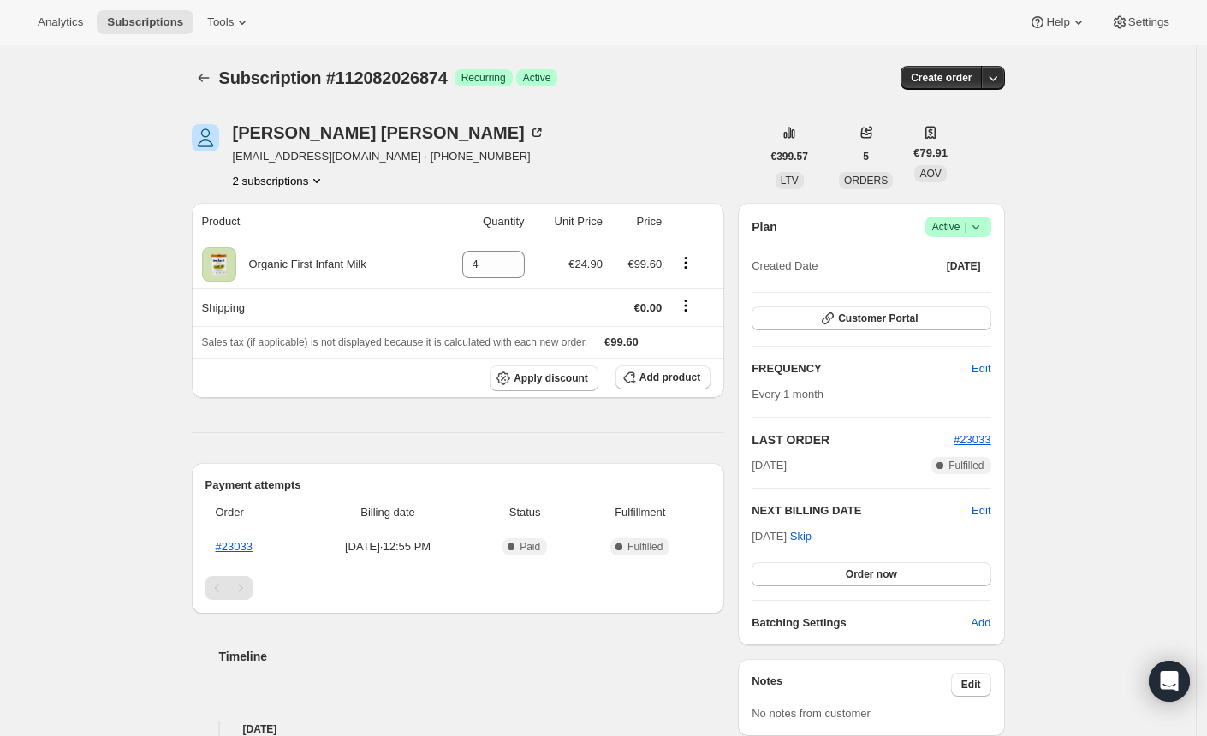
click at [281, 183] on button "2 subscriptions" at bounding box center [279, 180] width 93 height 17
click at [272, 215] on span "111418933626" at bounding box center [258, 212] width 74 height 13
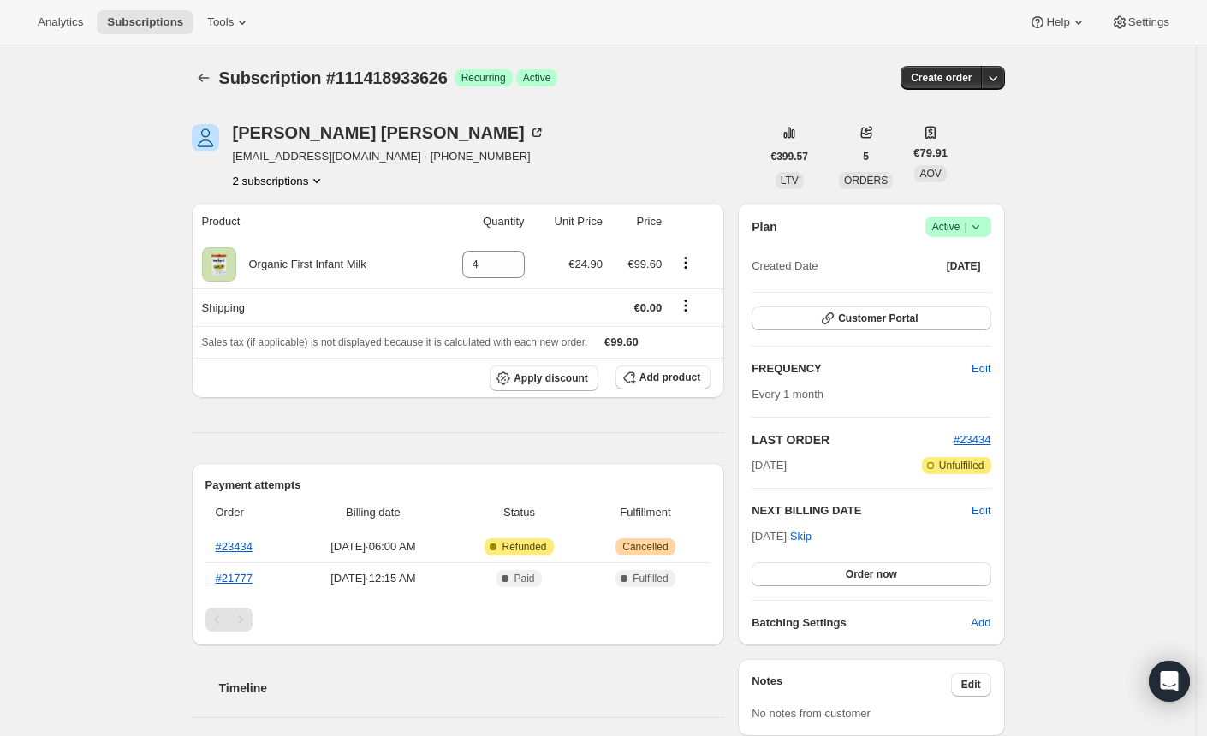
click at [289, 184] on button "2 subscriptions" at bounding box center [279, 180] width 93 height 17
click at [267, 243] on span "112082026874" at bounding box center [259, 241] width 74 height 13
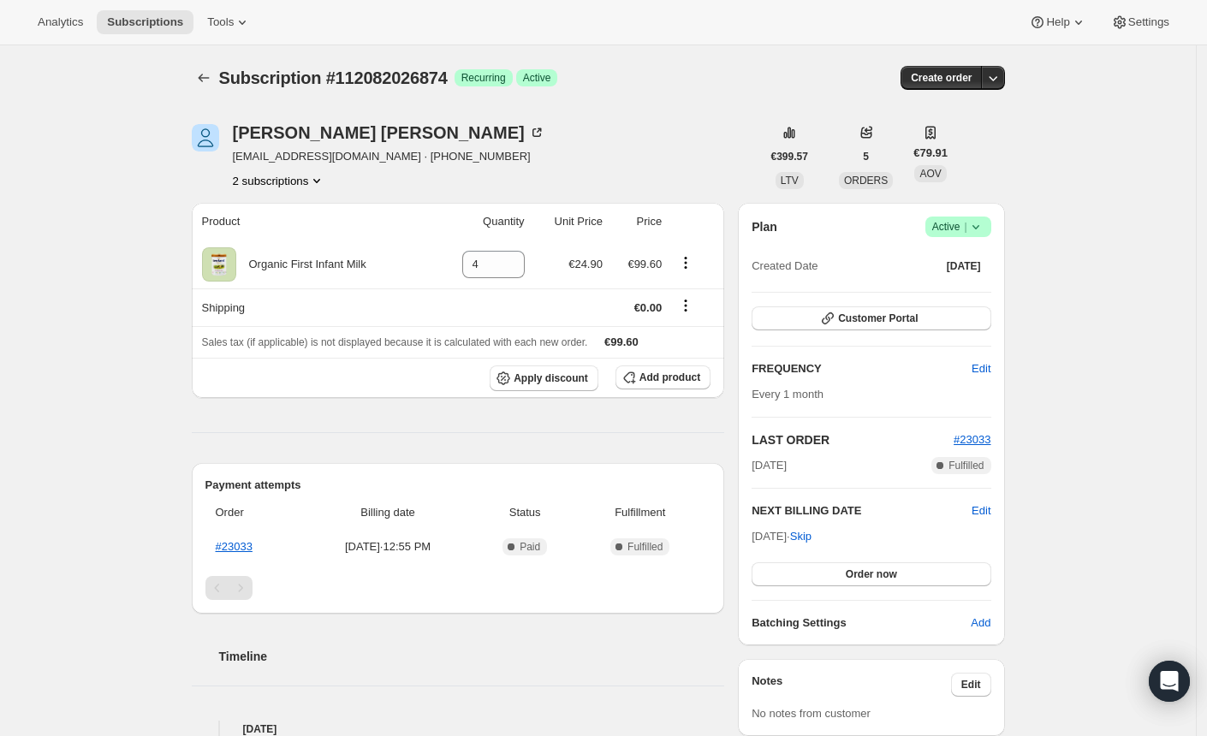
click at [992, 229] on span "Success Active |" at bounding box center [959, 227] width 66 height 21
click at [914, 296] on span "Cancel subscription" at bounding box center [956, 289] width 97 height 17
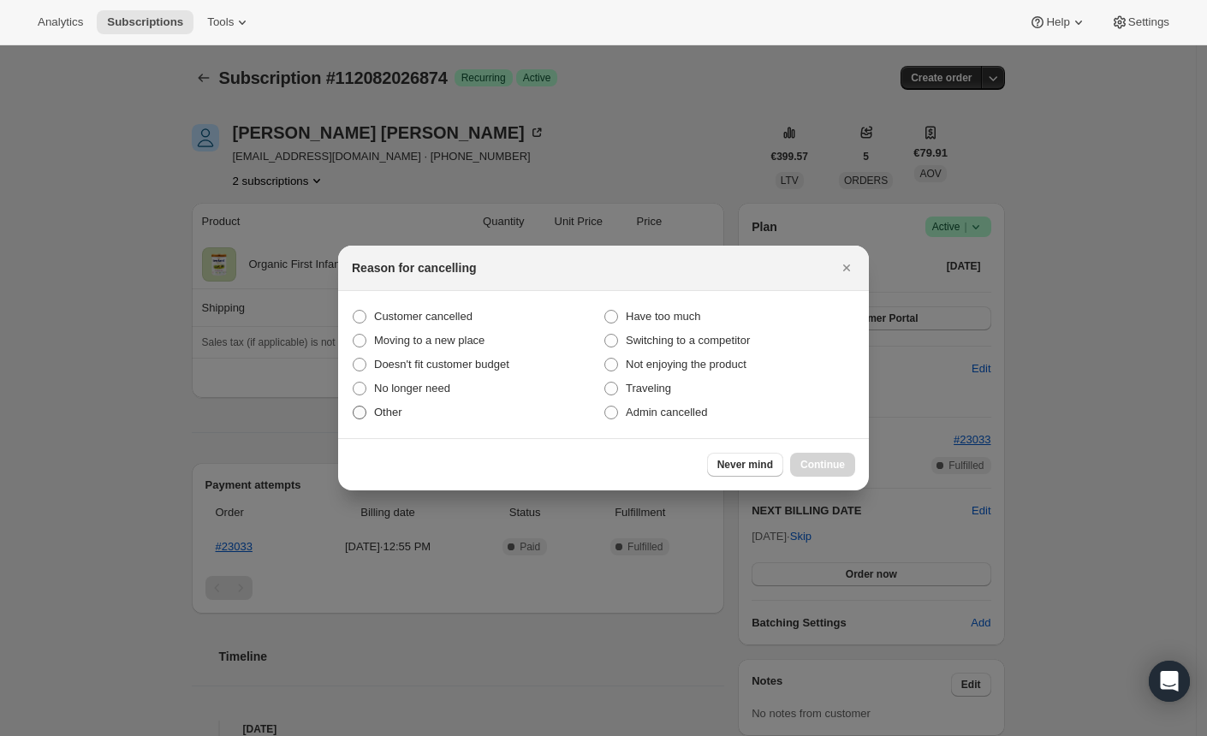
click at [381, 415] on span "Other" at bounding box center [388, 412] width 28 height 13
click at [354, 407] on input "Other" at bounding box center [353, 406] width 1 height 1
radio input "true"
click at [829, 462] on span "Continue" at bounding box center [823, 465] width 45 height 14
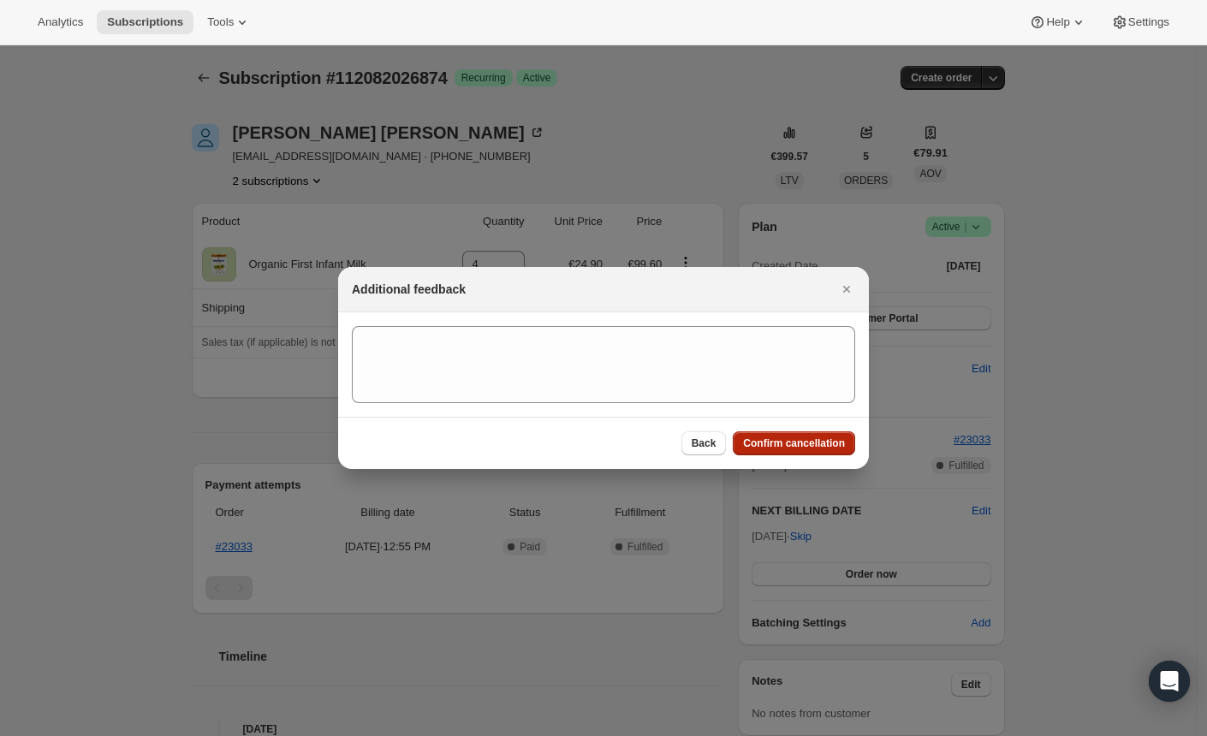
click at [781, 438] on span "Confirm cancellation" at bounding box center [794, 444] width 102 height 14
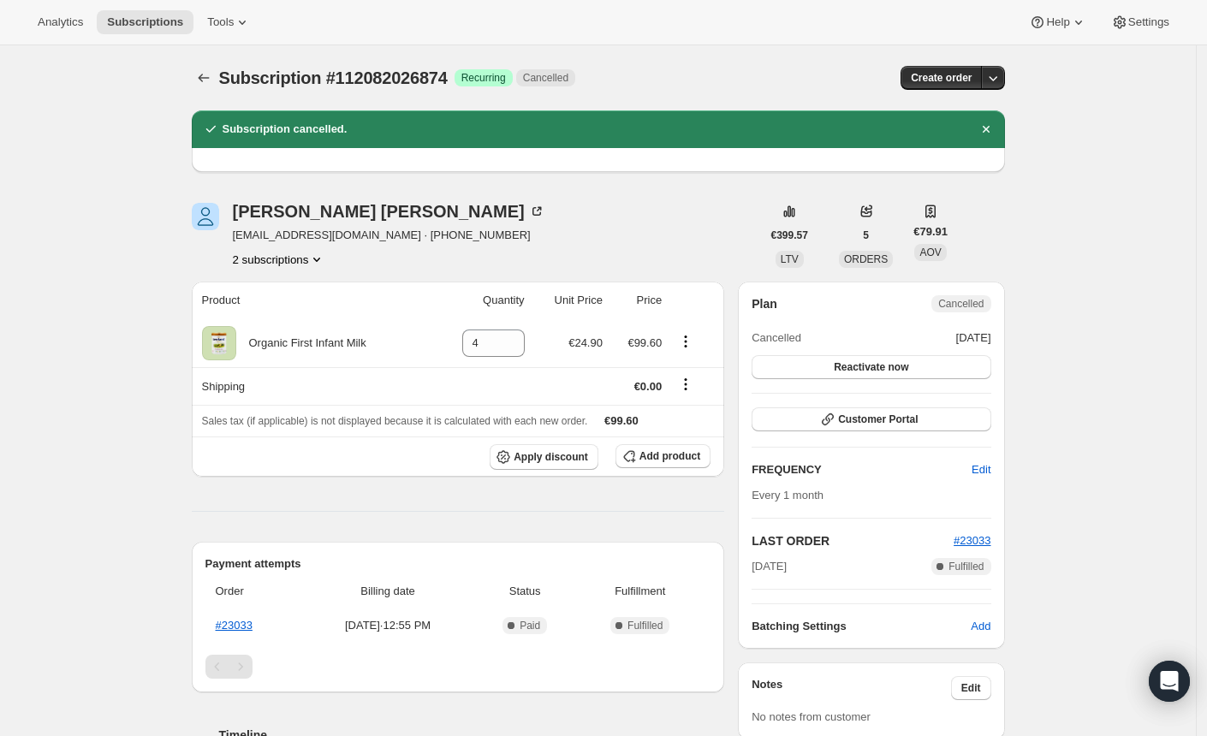
click at [285, 264] on button "2 subscriptions" at bounding box center [279, 259] width 93 height 17
click at [284, 295] on span "111418933626" at bounding box center [258, 291] width 74 height 13
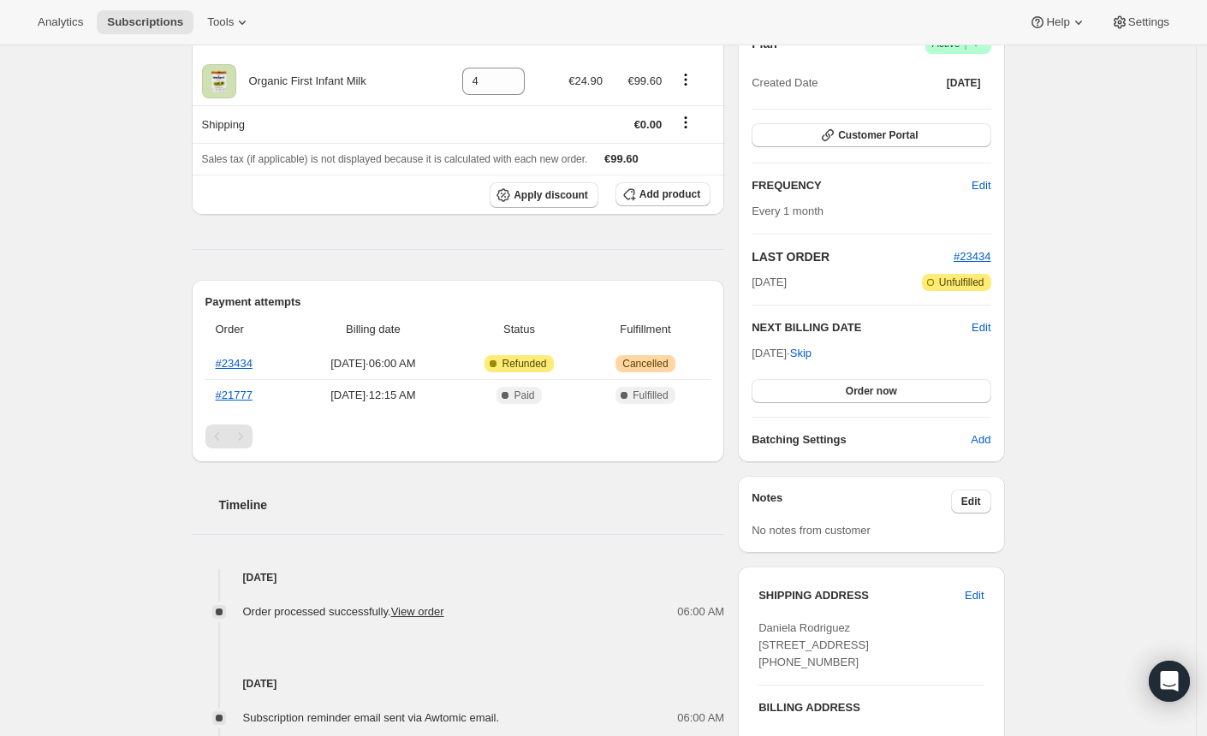
scroll to position [354, 0]
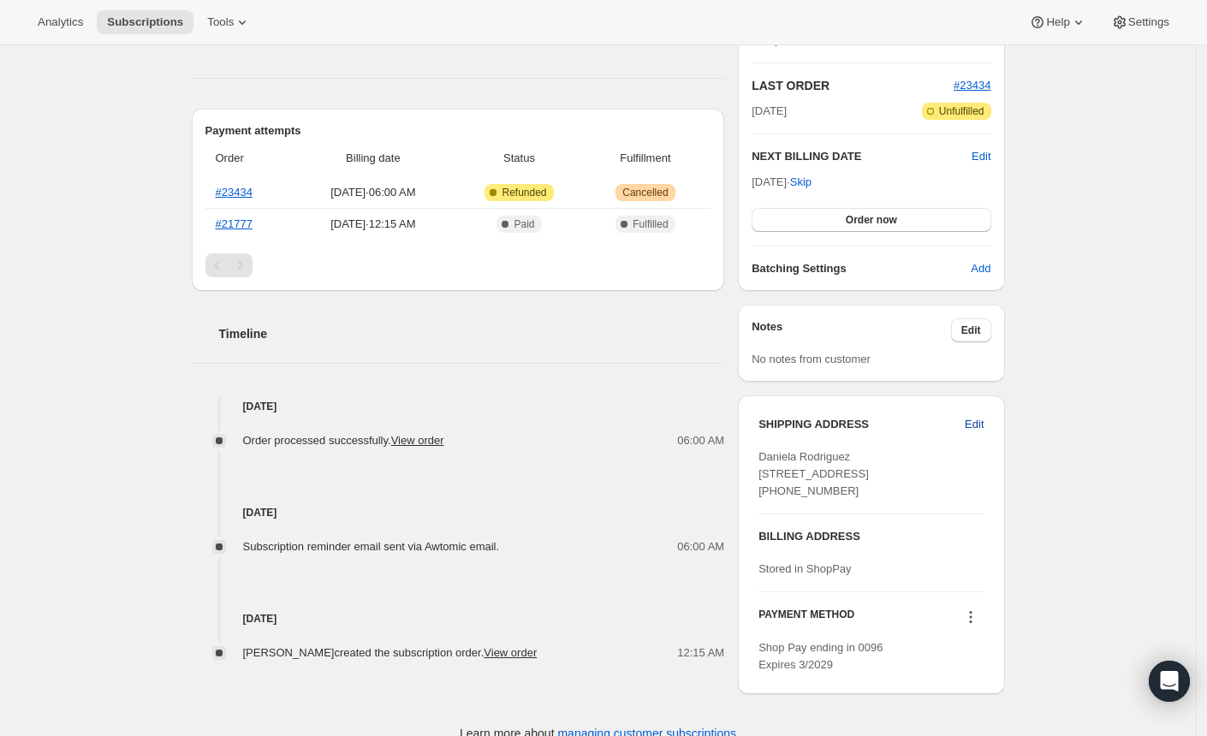
click at [982, 425] on span "Edit" at bounding box center [974, 424] width 19 height 17
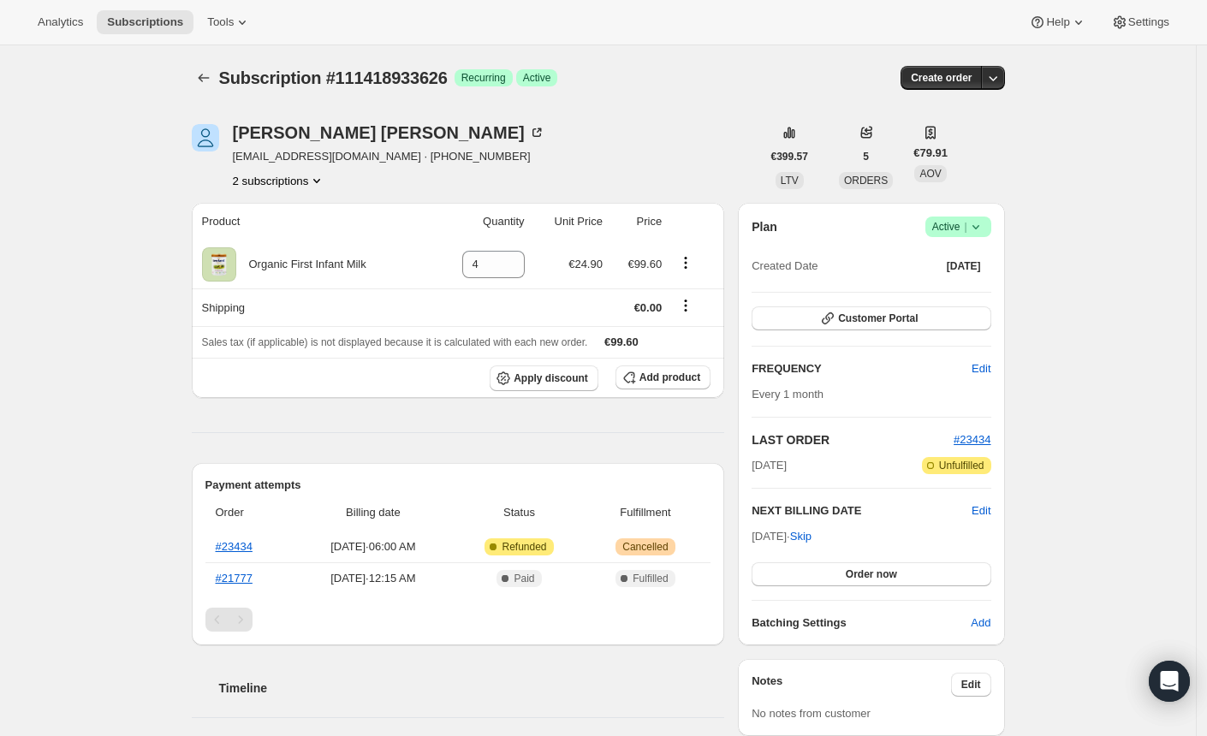
select select "[GEOGRAPHIC_DATA]"
select select "M"
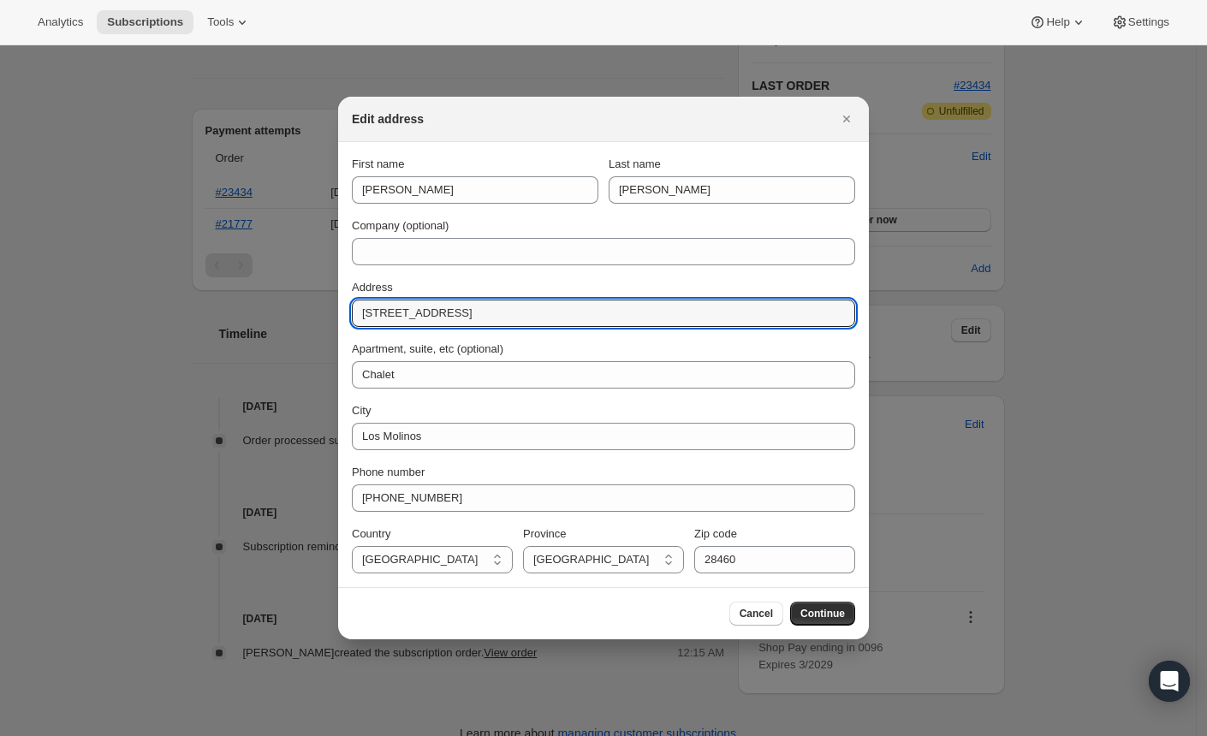
drag, startPoint x: 513, startPoint y: 320, endPoint x: 342, endPoint y: 310, distance: 171.6
click at [342, 310] on section "First name [PERSON_NAME] Last name [PERSON_NAME] Company (optional) Address [ST…" at bounding box center [603, 364] width 531 height 445
paste input "Escosura 25,"
click at [508, 319] on input "[STREET_ADDRESS]" at bounding box center [603, 313] width 503 height 27
type input "[STREET_ADDRESS]"
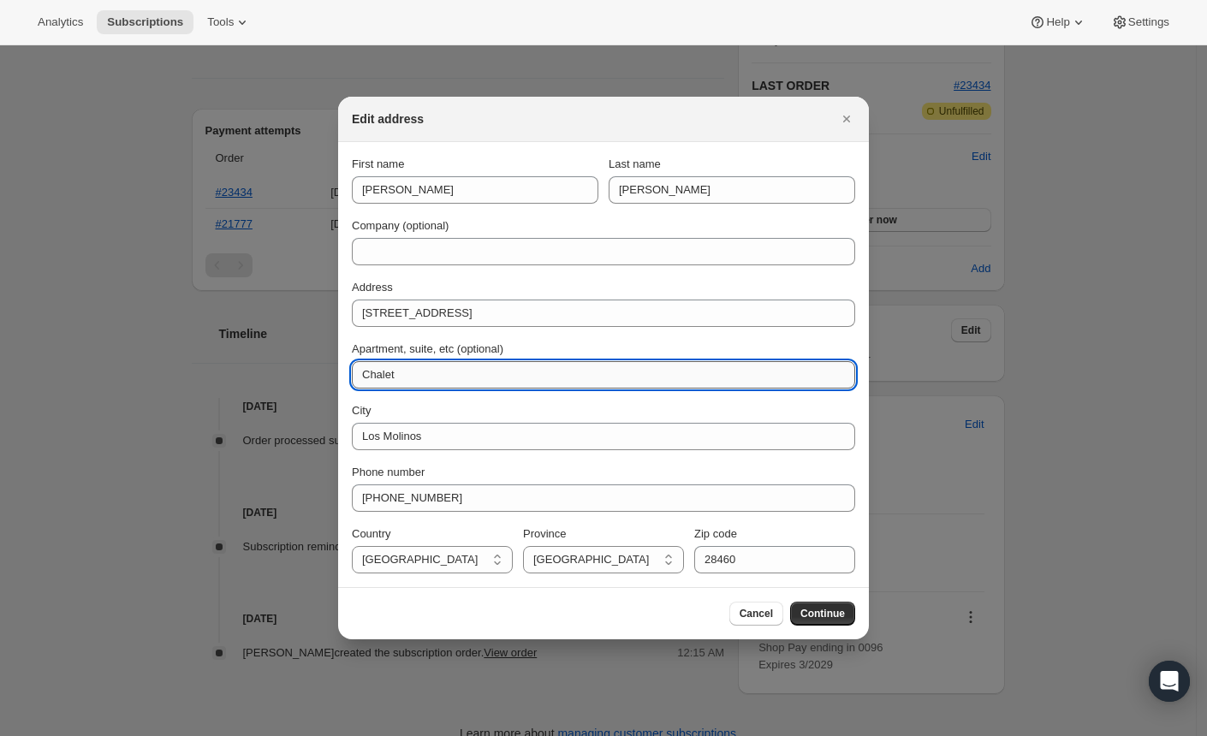
drag, startPoint x: 426, startPoint y: 372, endPoint x: 351, endPoint y: 375, distance: 75.4
click at [352, 375] on input "Chalet" at bounding box center [603, 374] width 503 height 27
click at [847, 116] on icon "Close" at bounding box center [846, 118] width 17 height 17
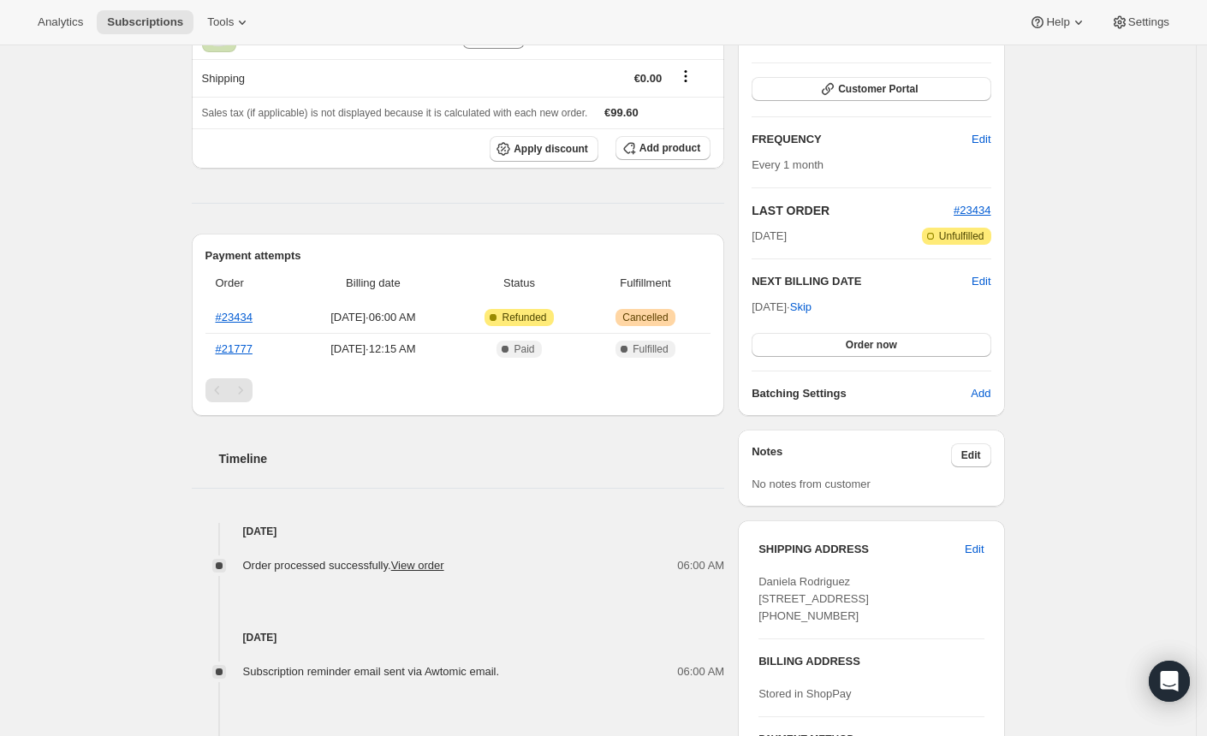
scroll to position [429, 0]
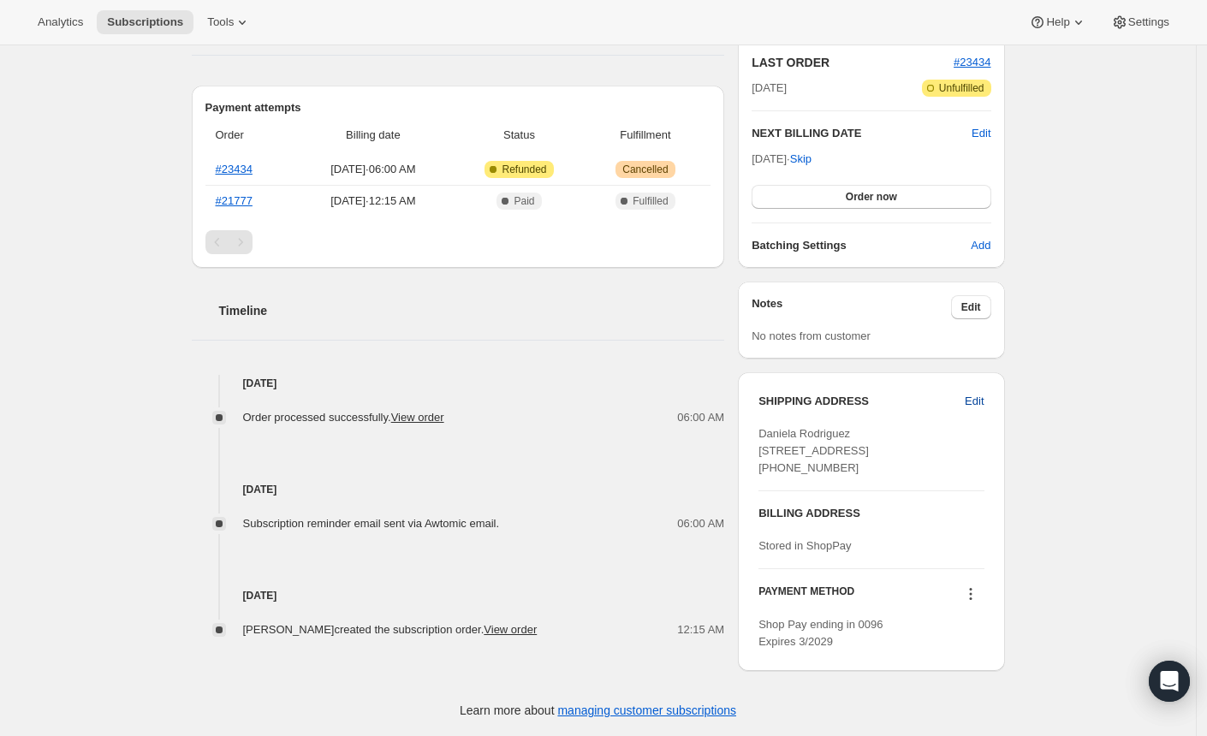
click at [984, 393] on span "Edit" at bounding box center [974, 401] width 19 height 17
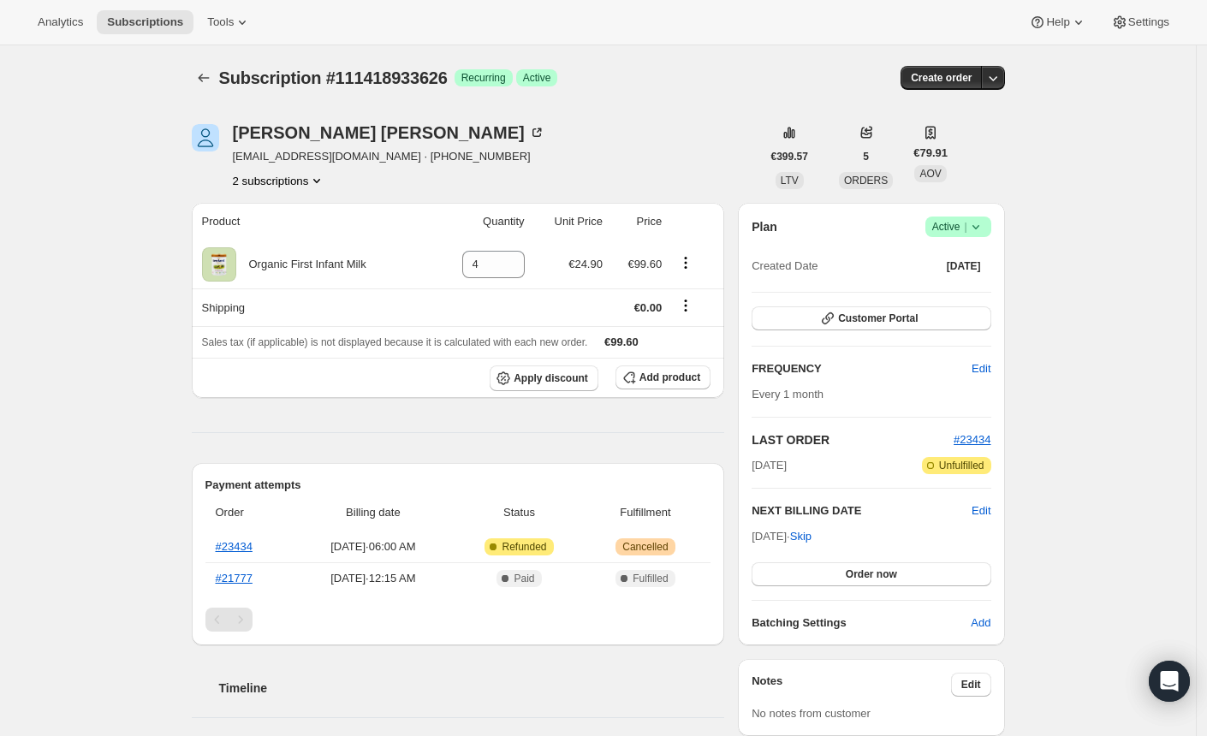
select select "[GEOGRAPHIC_DATA]"
select select "M"
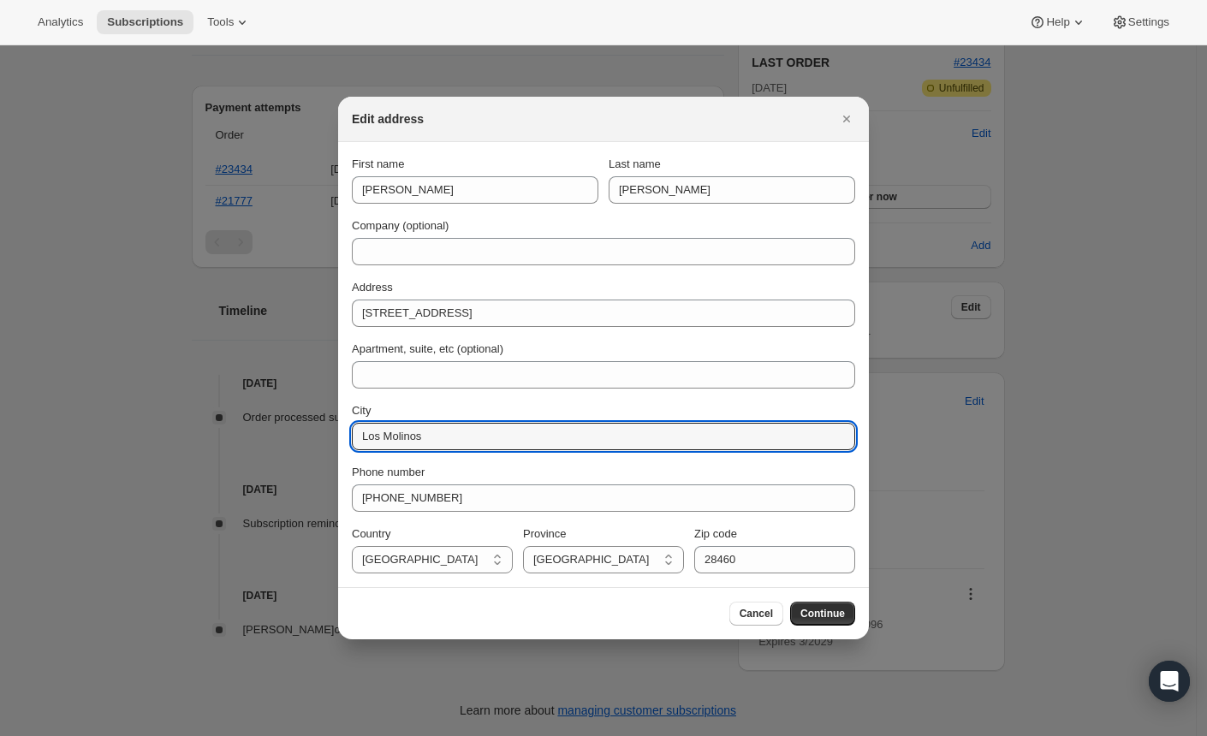
drag, startPoint x: 473, startPoint y: 443, endPoint x: 329, endPoint y: 432, distance: 145.1
click at [329, 735] on div "Edit address First name [PERSON_NAME] Last name [PERSON_NAME] Company (optional…" at bounding box center [603, 736] width 1207 height 0
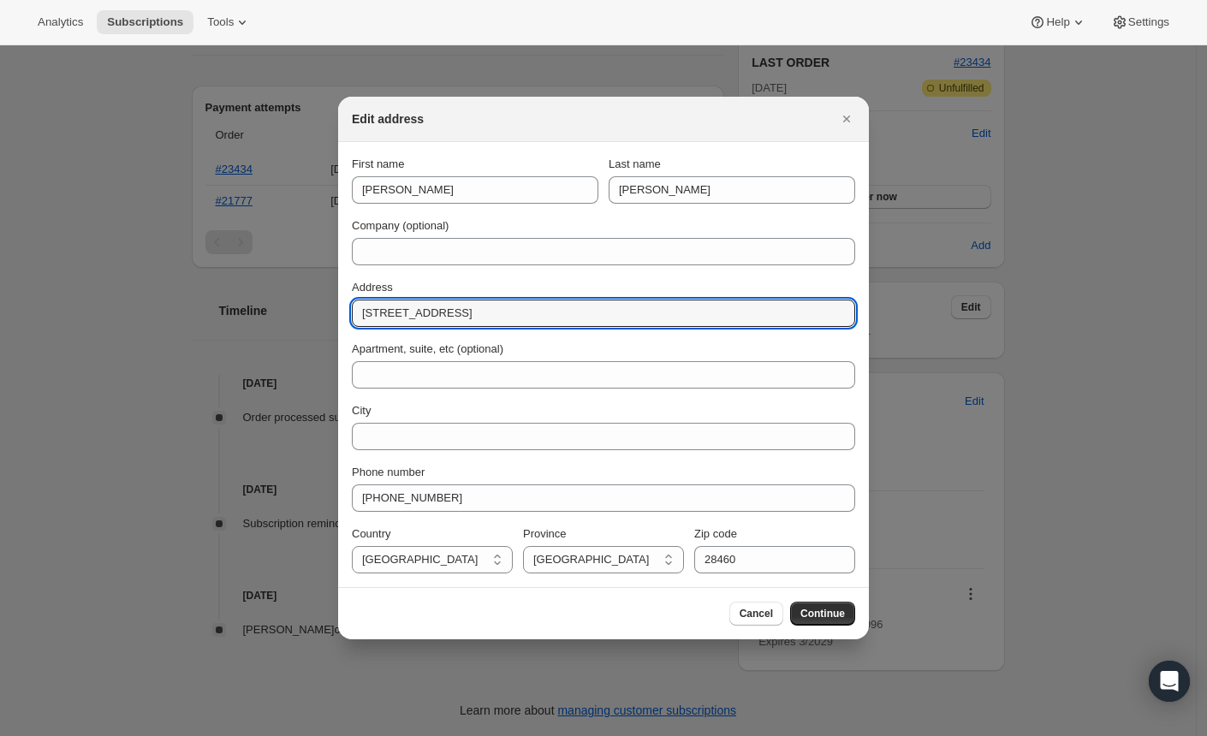
drag, startPoint x: 491, startPoint y: 313, endPoint x: 303, endPoint y: 316, distance: 188.4
click at [303, 735] on div "Edit address First name [PERSON_NAME] Last name [PERSON_NAME] Company (optional…" at bounding box center [603, 736] width 1207 height 0
paste input ","
type input "C"
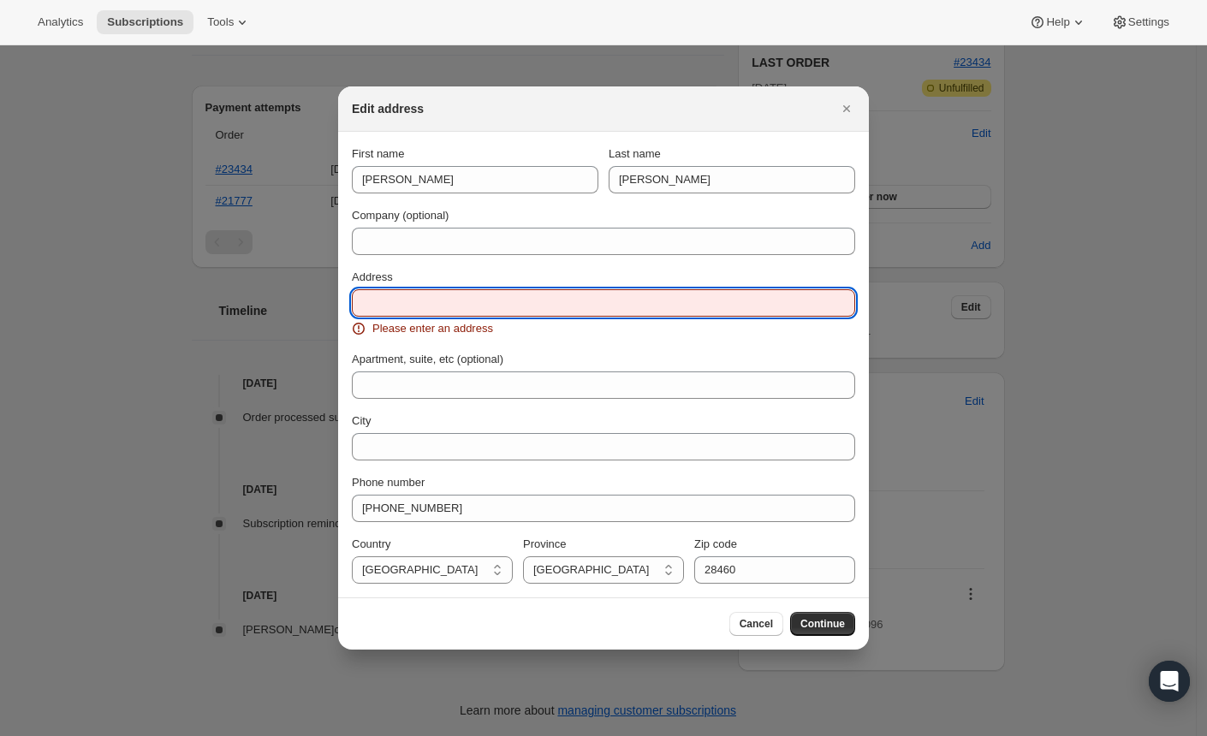
click at [428, 637] on div "Cancel Continue" at bounding box center [603, 624] width 531 height 52
click at [417, 309] on input "Address" at bounding box center [603, 302] width 503 height 27
paste input "[STREET_ADDRESS],"
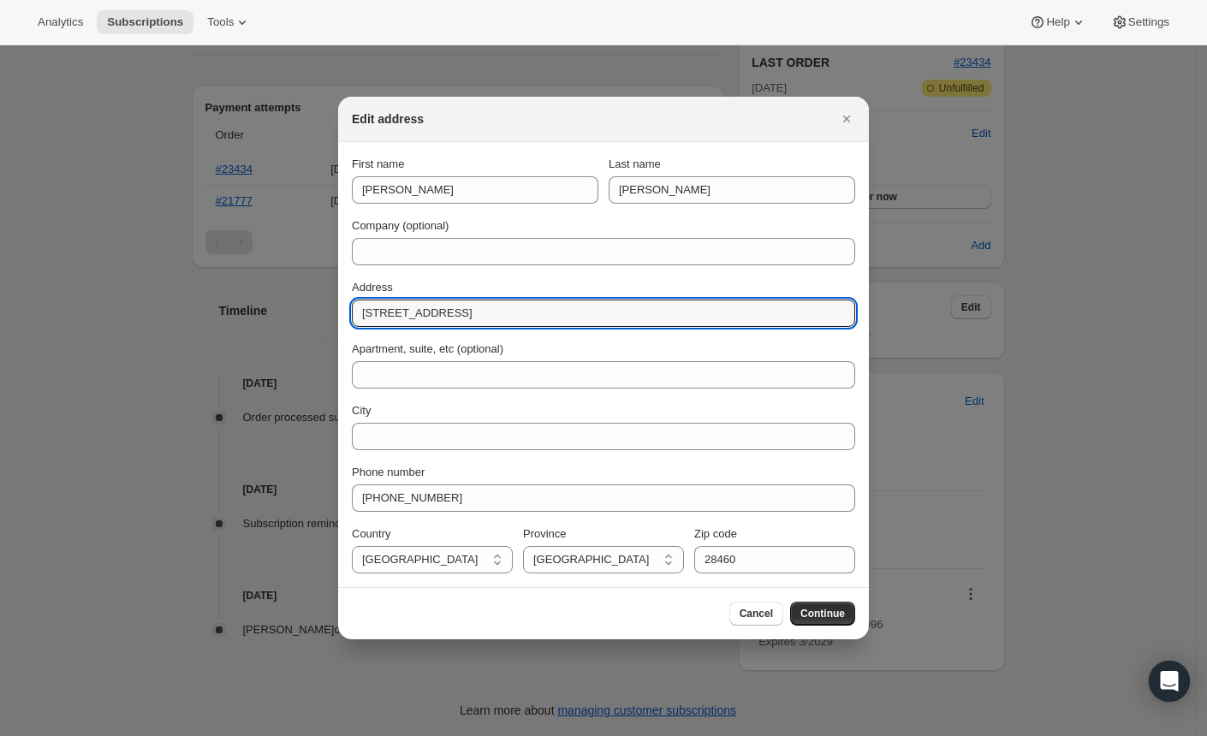
type input "[STREET_ADDRESS]"
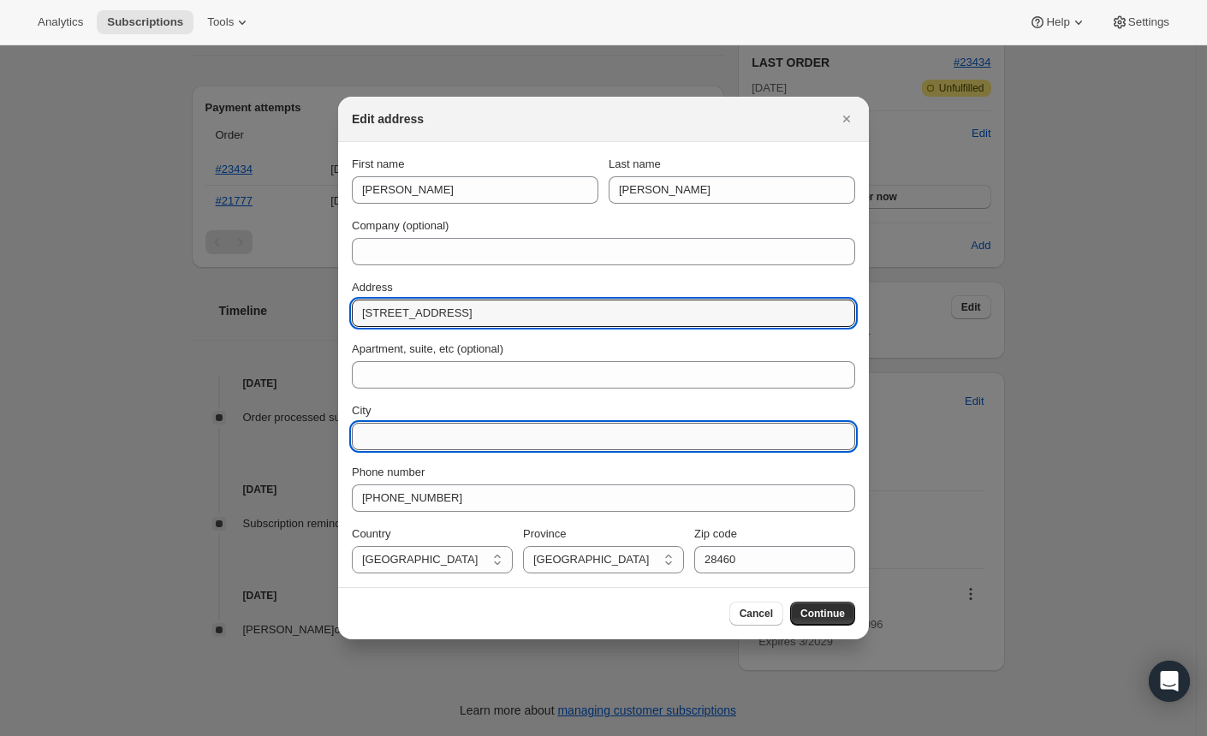
click at [378, 435] on input "City" at bounding box center [603, 436] width 503 height 27
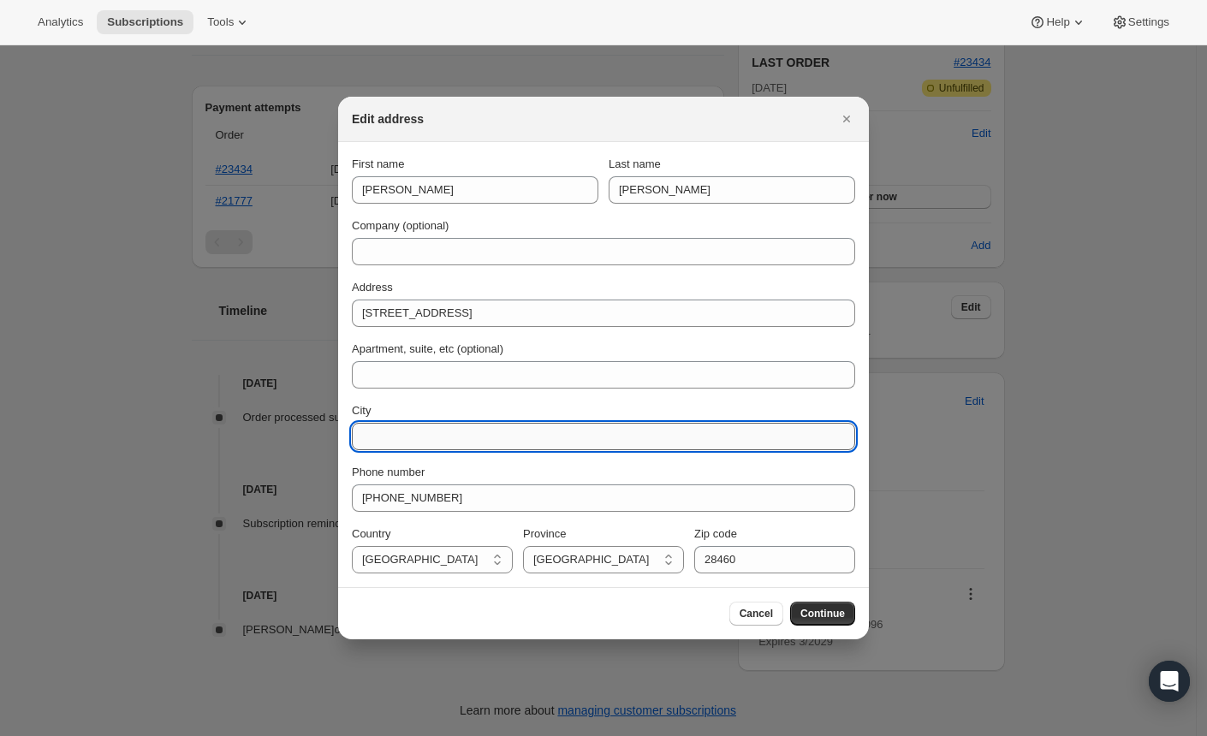
paste input "[PERSON_NAME]"
type input "[PERSON_NAME]"
click at [403, 610] on div "Cancel Continue" at bounding box center [603, 614] width 503 height 24
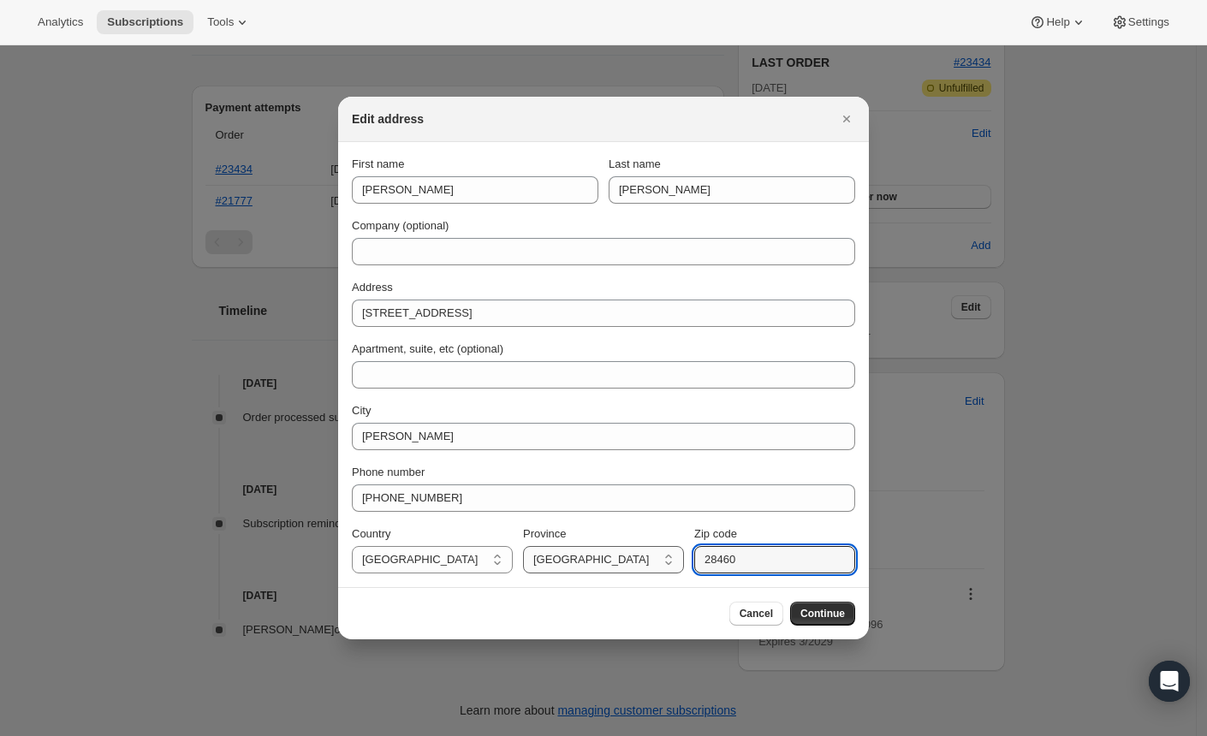
drag, startPoint x: 765, startPoint y: 565, endPoint x: 674, endPoint y: 566, distance: 91.6
click at [674, 566] on div "Country [GEOGRAPHIC_DATA] [GEOGRAPHIC_DATA] [GEOGRAPHIC_DATA] [GEOGRAPHIC_DATA]…" at bounding box center [603, 550] width 503 height 48
paste input "224"
type input "28224"
click at [567, 627] on div "Cancel Continue" at bounding box center [603, 613] width 531 height 52
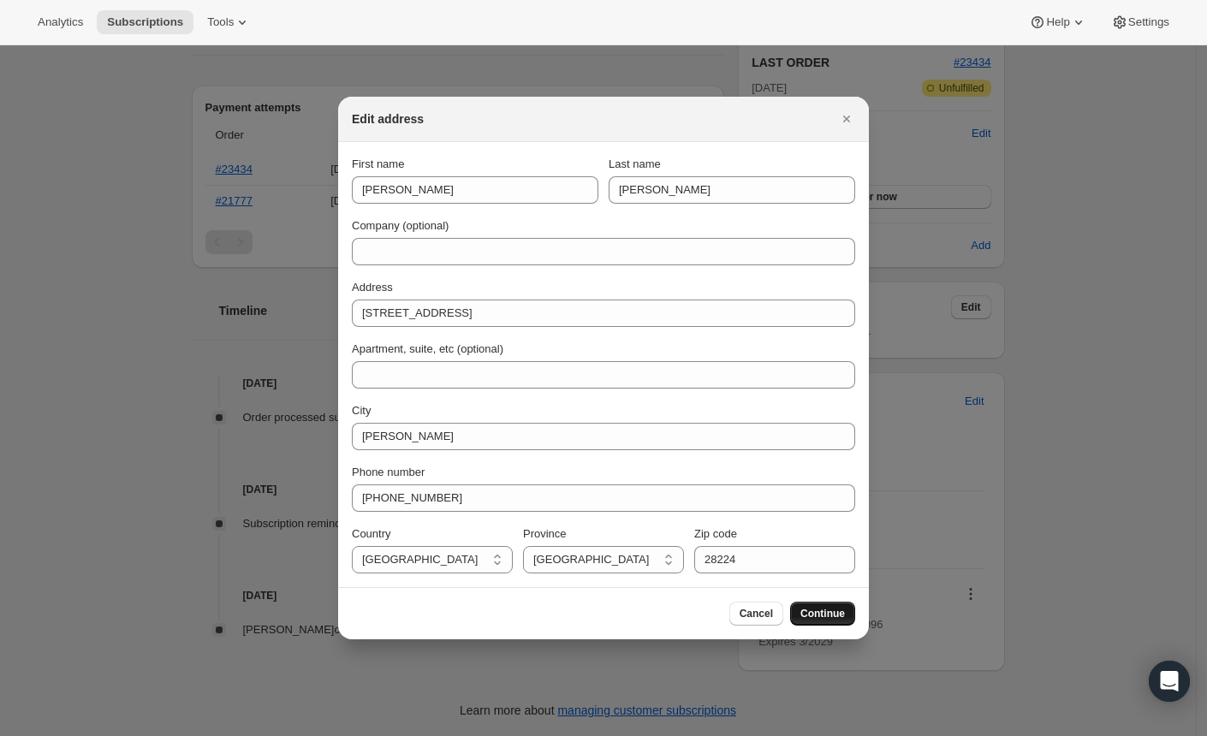
click at [806, 613] on span "Continue" at bounding box center [823, 614] width 45 height 14
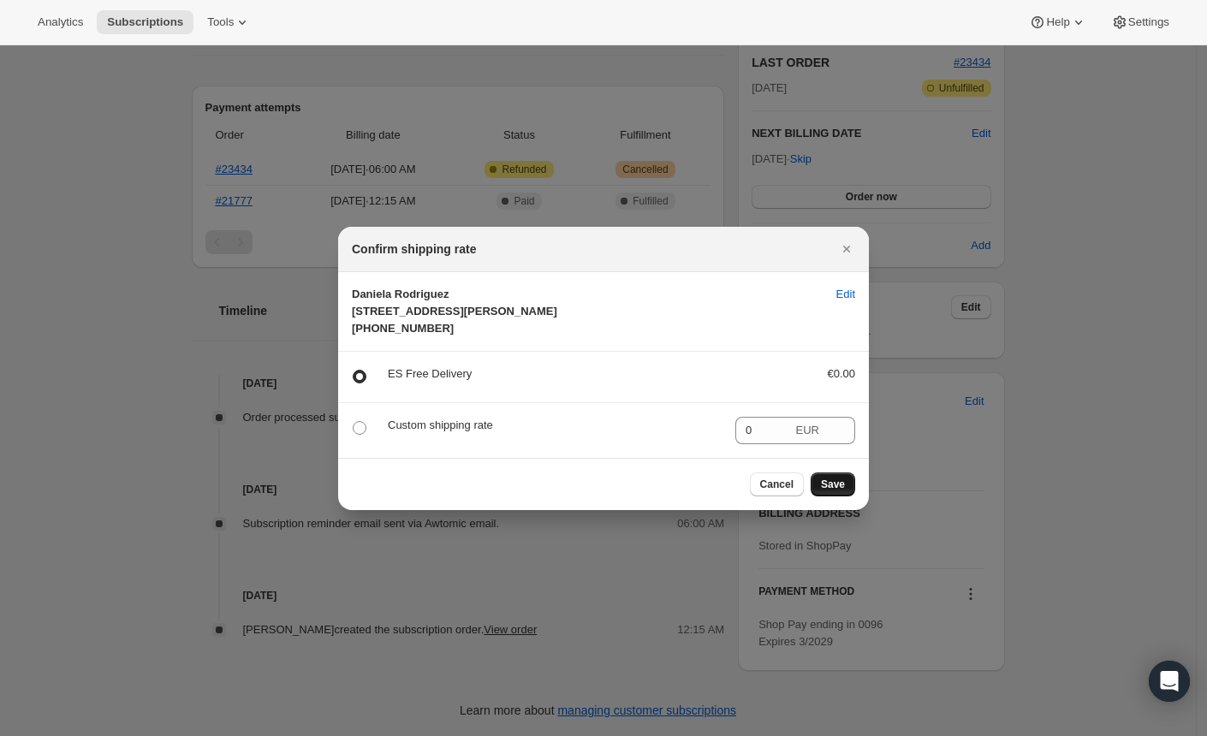
click at [843, 491] on span "Save" at bounding box center [833, 485] width 24 height 14
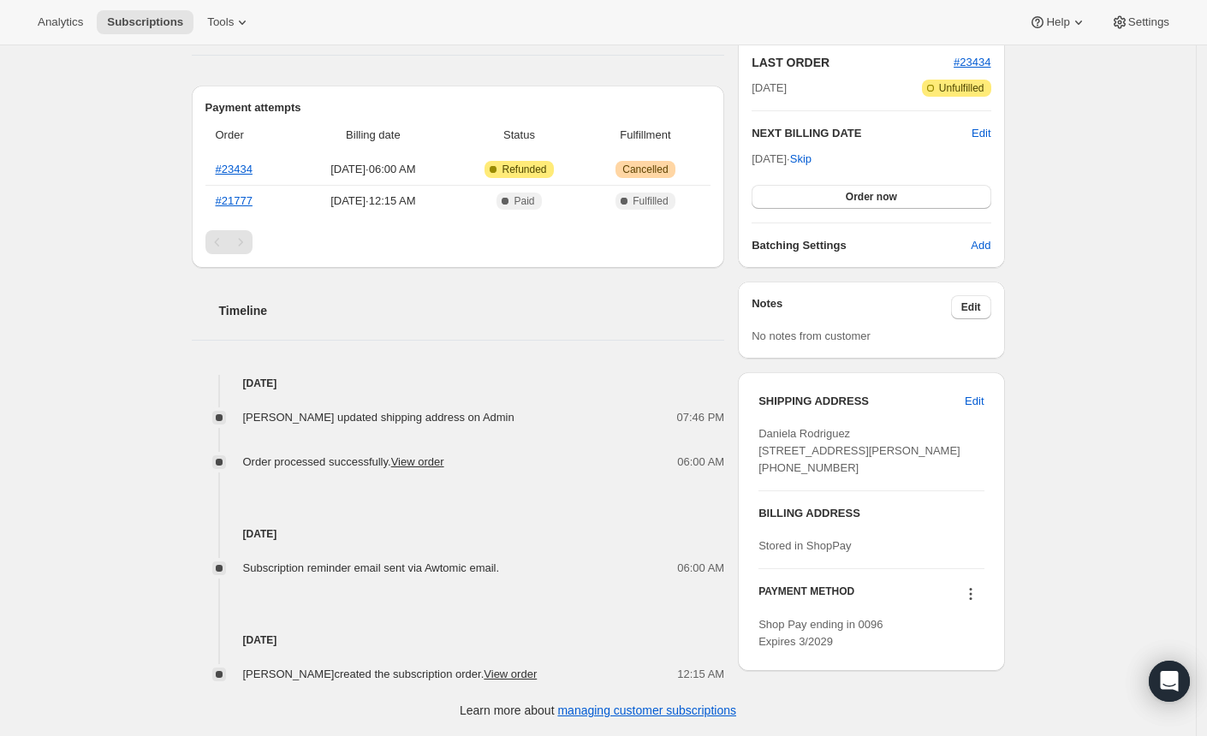
scroll to position [490, 0]
